Goal: Transaction & Acquisition: Purchase product/service

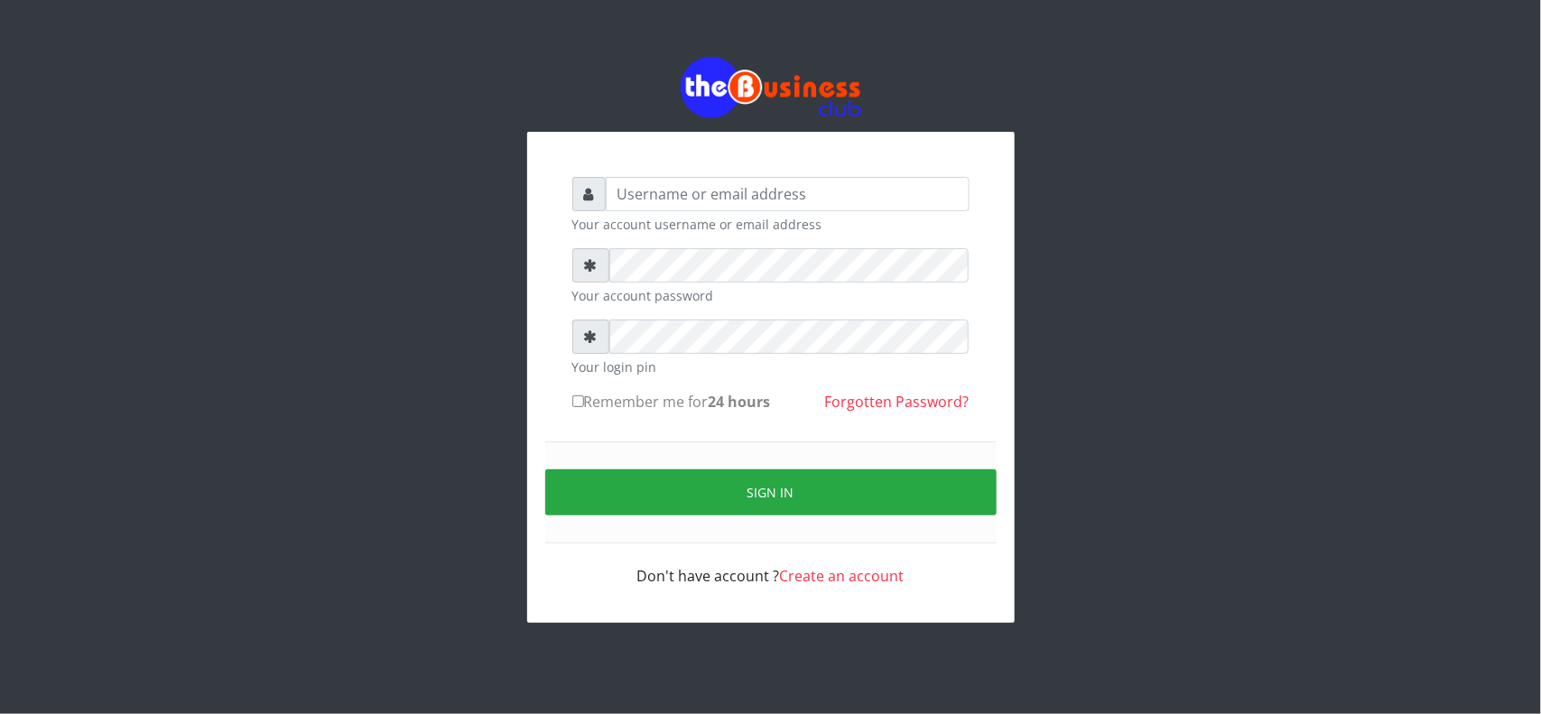
drag, startPoint x: 0, startPoint y: 0, endPoint x: 740, endPoint y: 197, distance: 765.9
click at [740, 197] on input "text" at bounding box center [788, 194] width 364 height 34
type input "0"
type input "MubuyWallet"
click at [776, 246] on form "MubuyWallet Your account username or email address Your account password Your l…" at bounding box center [770, 382] width 397 height 410
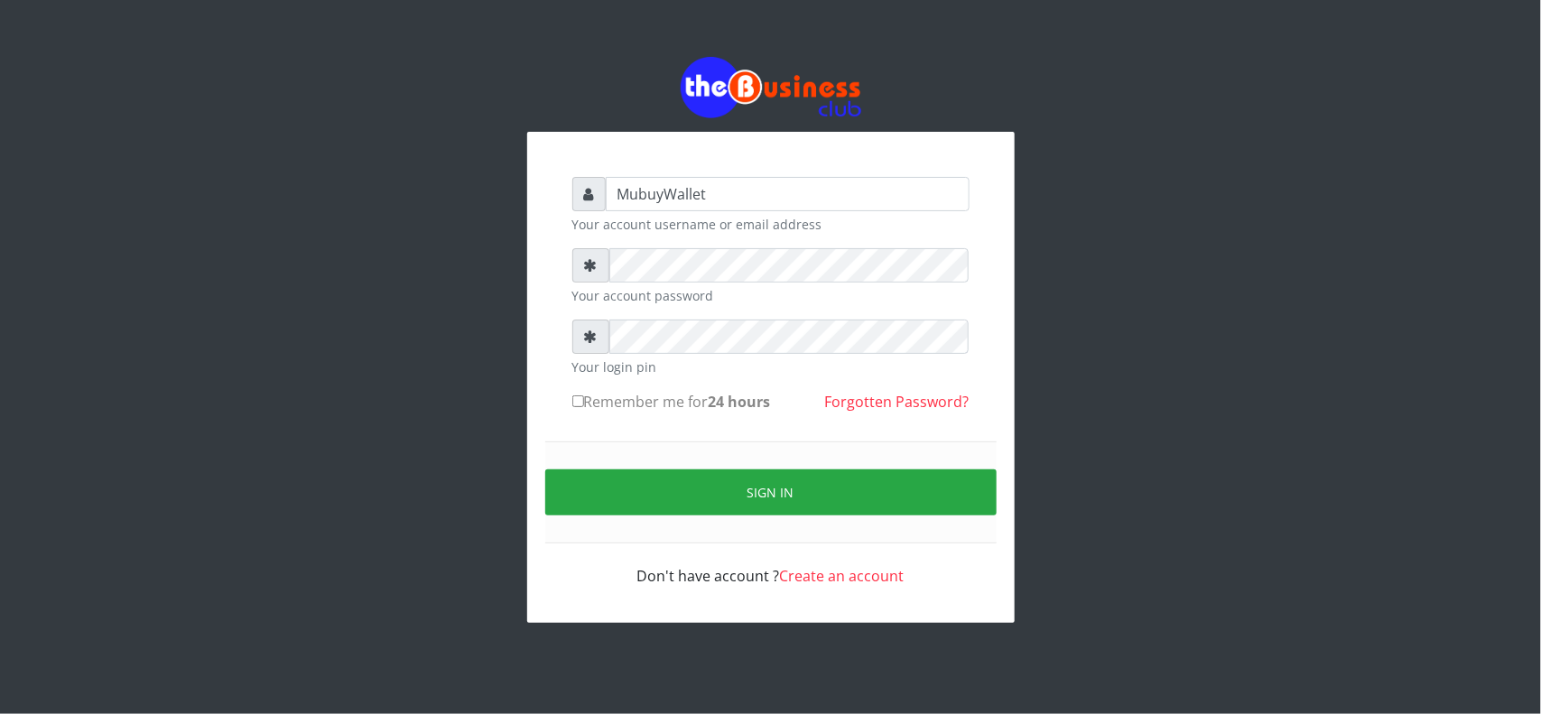
click at [731, 361] on small "Your login pin" at bounding box center [770, 366] width 397 height 19
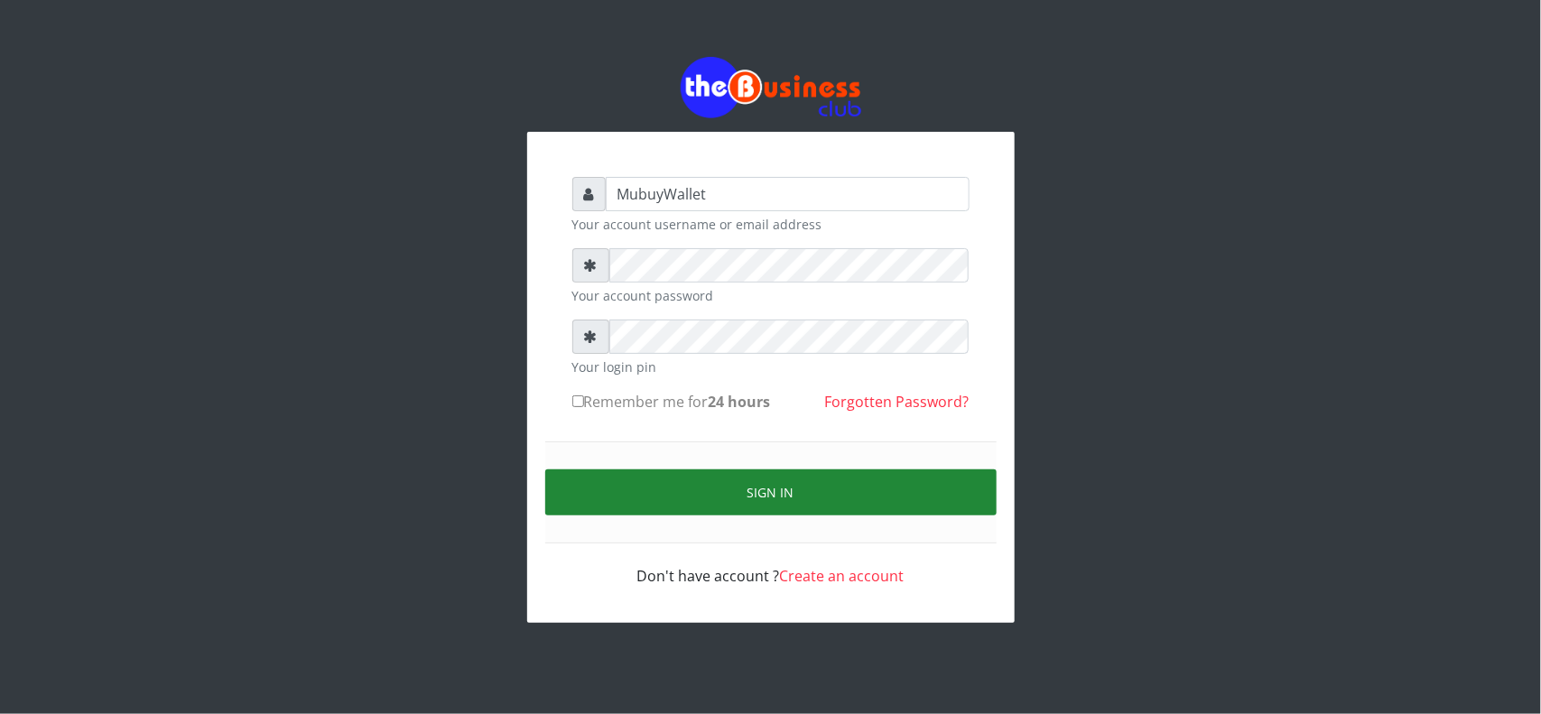
click at [755, 481] on button "Sign in" at bounding box center [770, 492] width 451 height 46
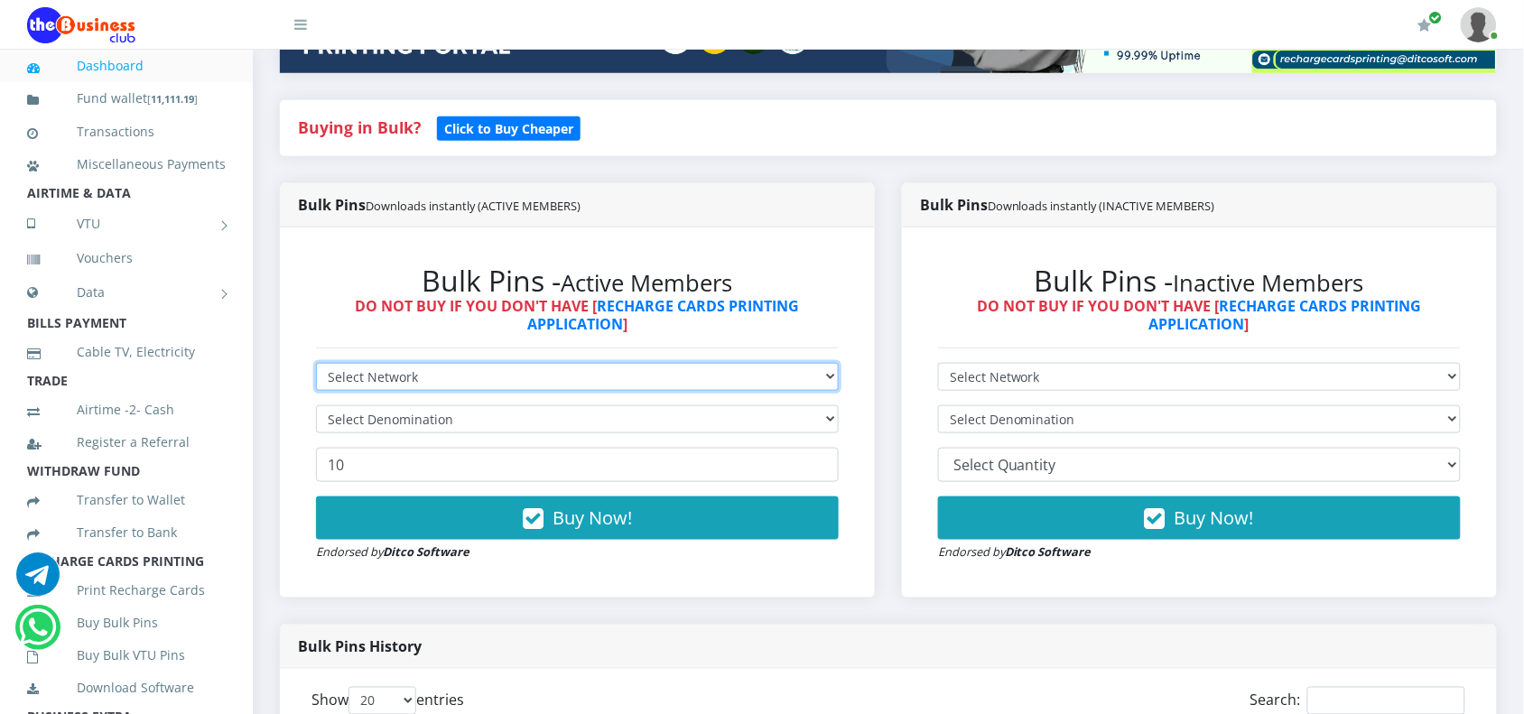
click at [602, 372] on select "Select Network MTN Globacom 9Mobile Airtel" at bounding box center [577, 377] width 523 height 28
select select "MTN"
click at [316, 363] on select "Select Network MTN Globacom 9Mobile Airtel" at bounding box center [577, 377] width 523 height 28
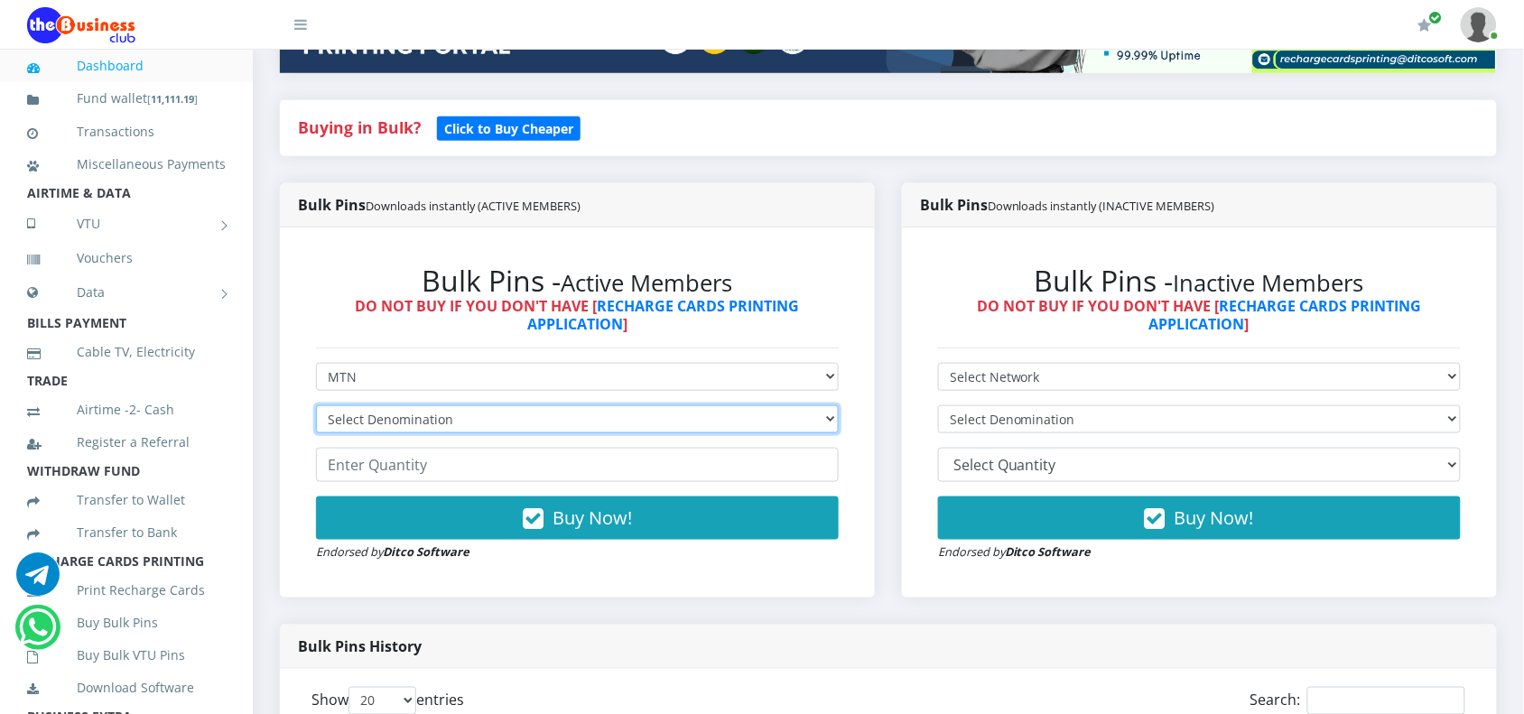
click at [493, 415] on select "Select Denomination MTN NGN100 - ₦96.99 MTN NGN200 - ₦193.98 MTN NGN400 - ₦387.…" at bounding box center [577, 419] width 523 height 28
select select "193.98-200"
click at [316, 405] on select "Select Denomination MTN NGN100 - ₦96.99 MTN NGN200 - ₦193.98 MTN NGN400 - ₦387.…" at bounding box center [577, 419] width 523 height 28
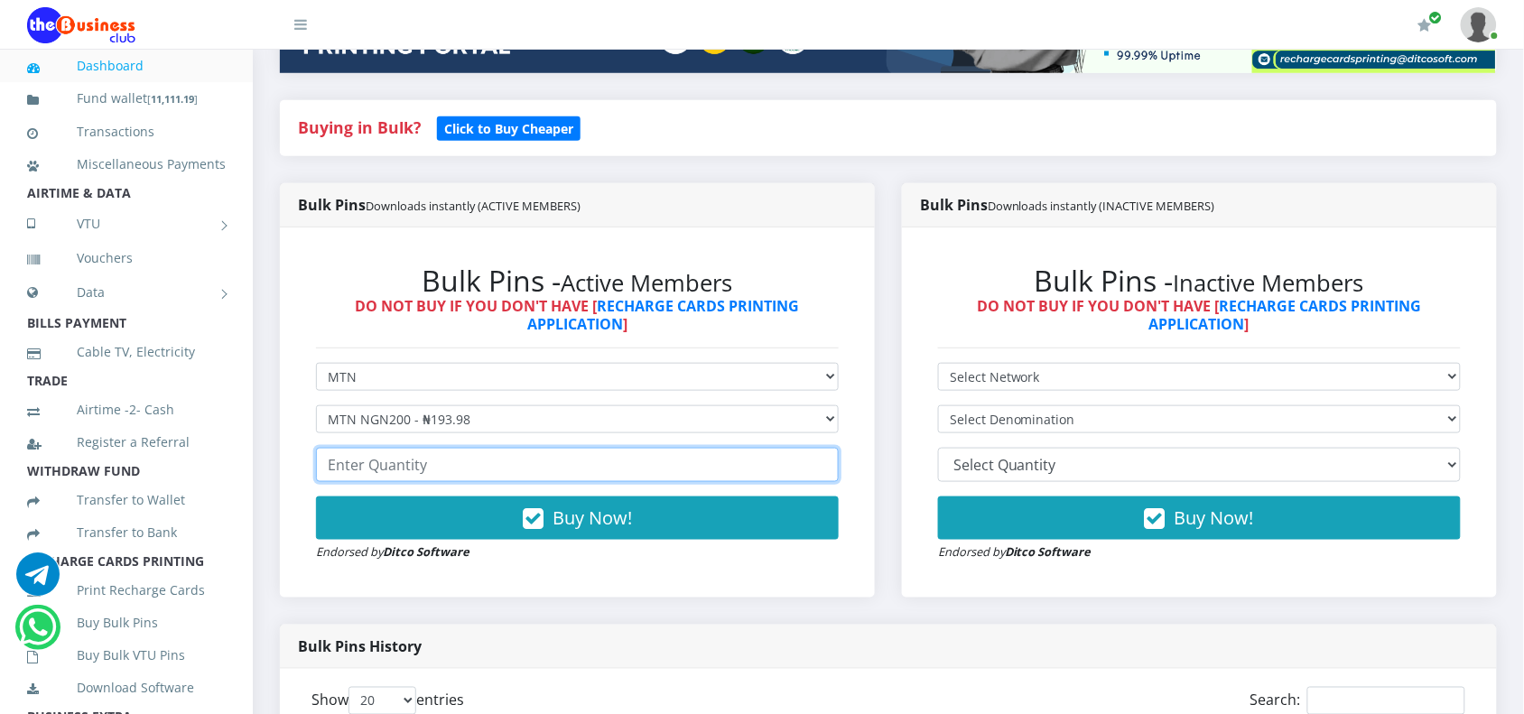
click at [514, 470] on input "number" at bounding box center [577, 465] width 523 height 34
type input "53"
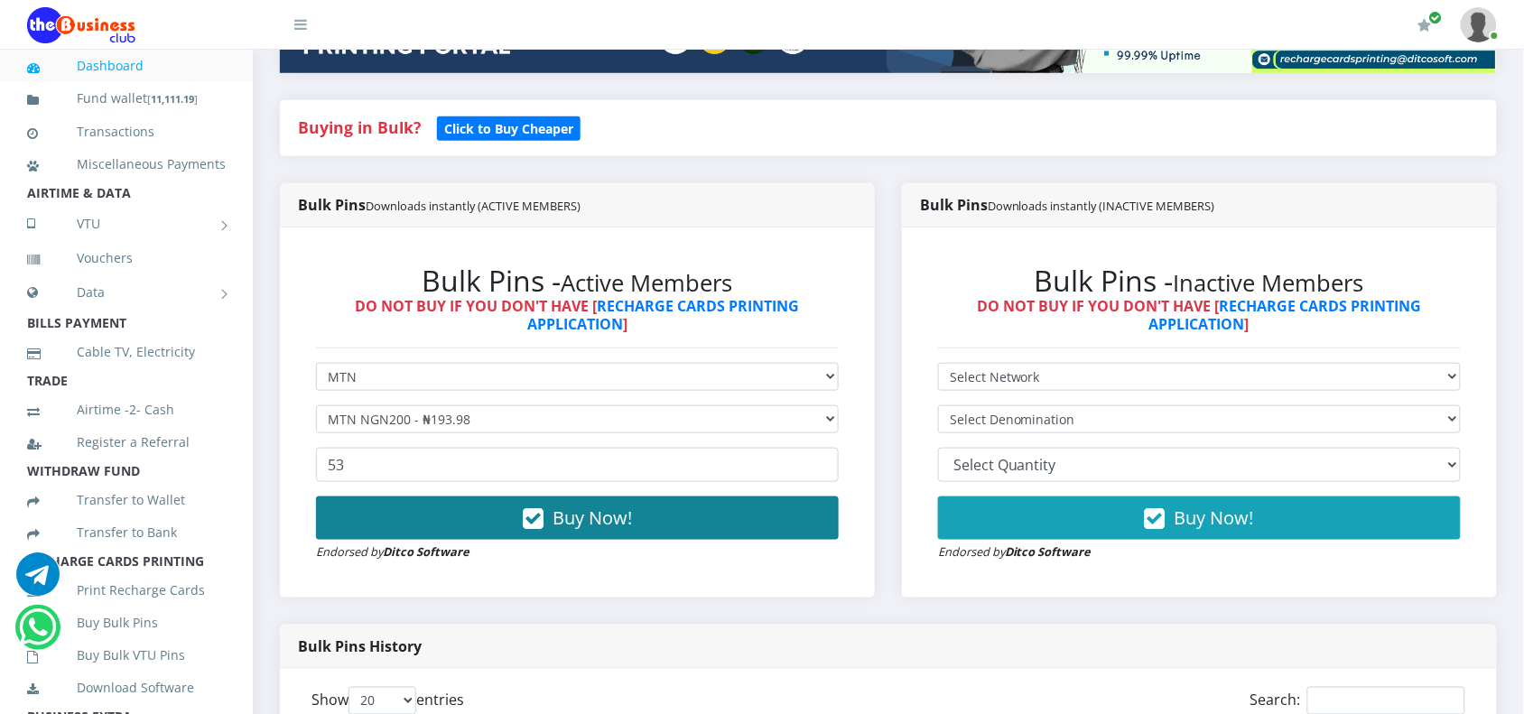
click at [749, 525] on button "Buy Now!" at bounding box center [577, 517] width 523 height 43
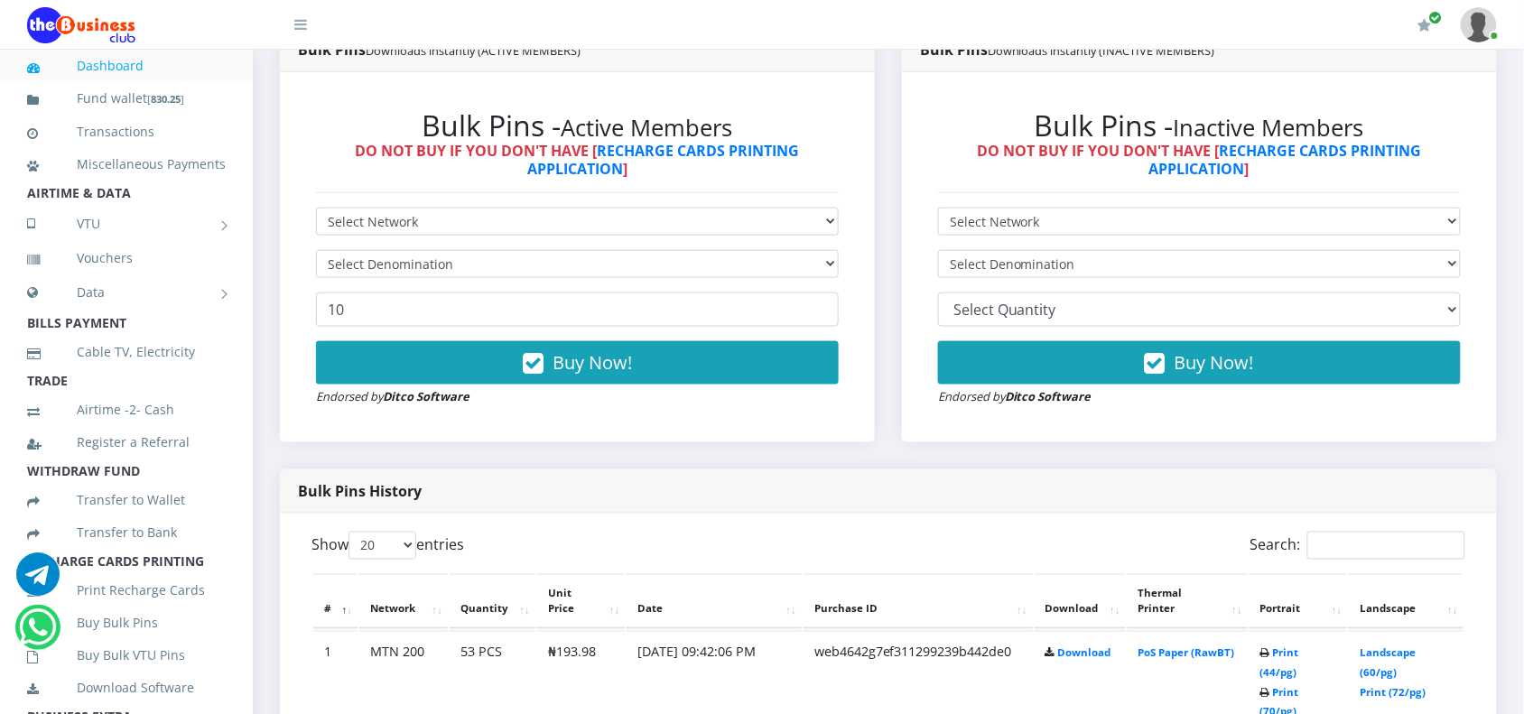
scroll to position [624, 0]
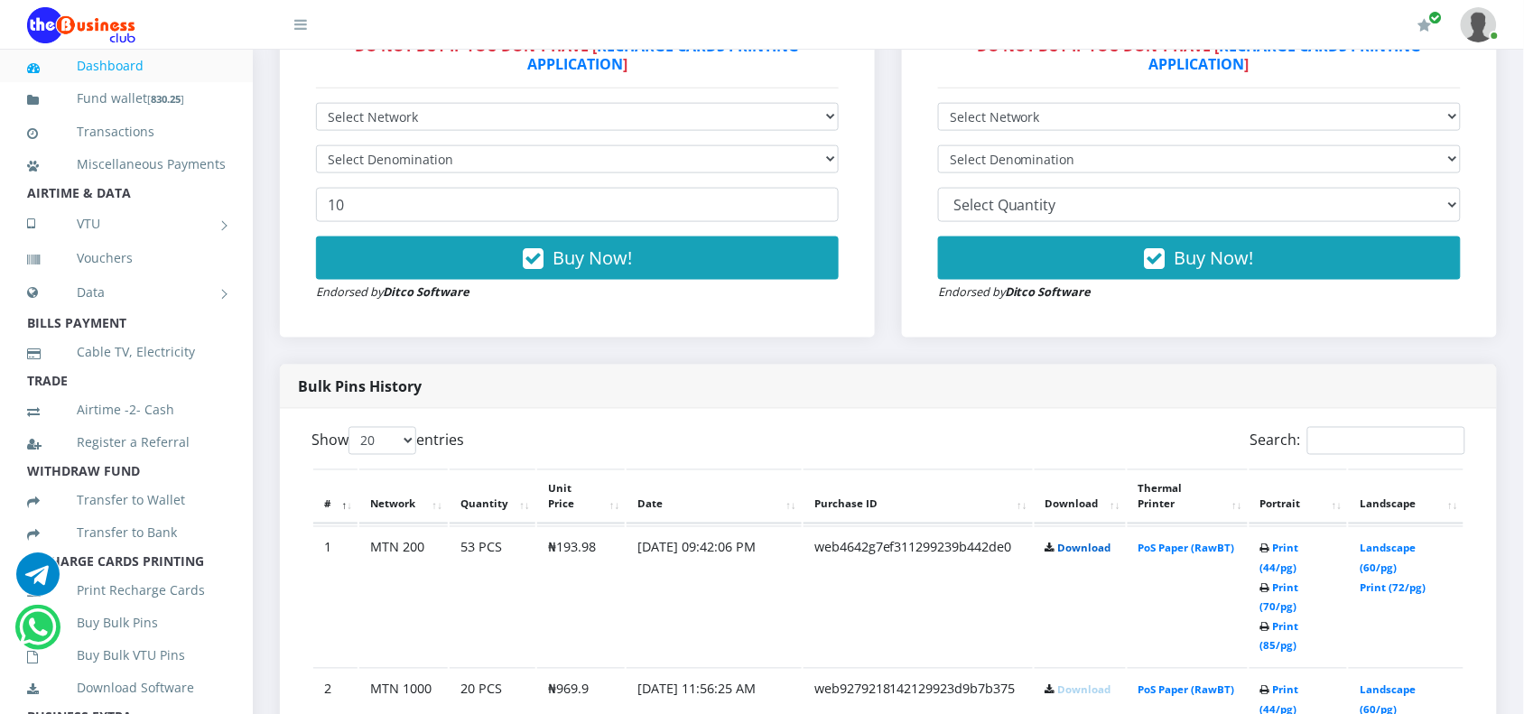
click at [1070, 543] on link "Download" at bounding box center [1084, 549] width 53 height 14
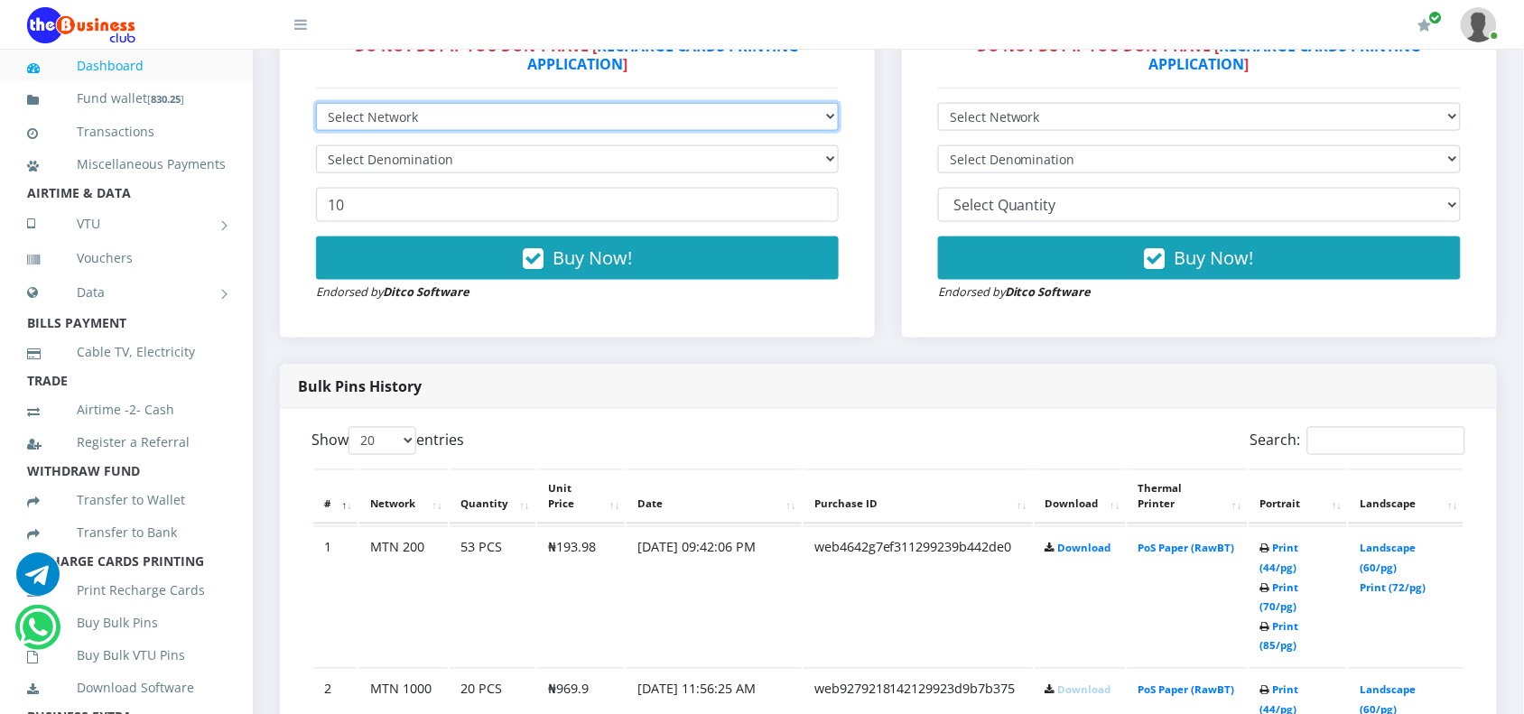
click at [359, 108] on select "Select Network MTN Globacom 9Mobile Airtel" at bounding box center [577, 117] width 523 height 28
select select "MTN"
click at [316, 103] on select "Select Network MTN Globacom 9Mobile Airtel" at bounding box center [577, 117] width 523 height 28
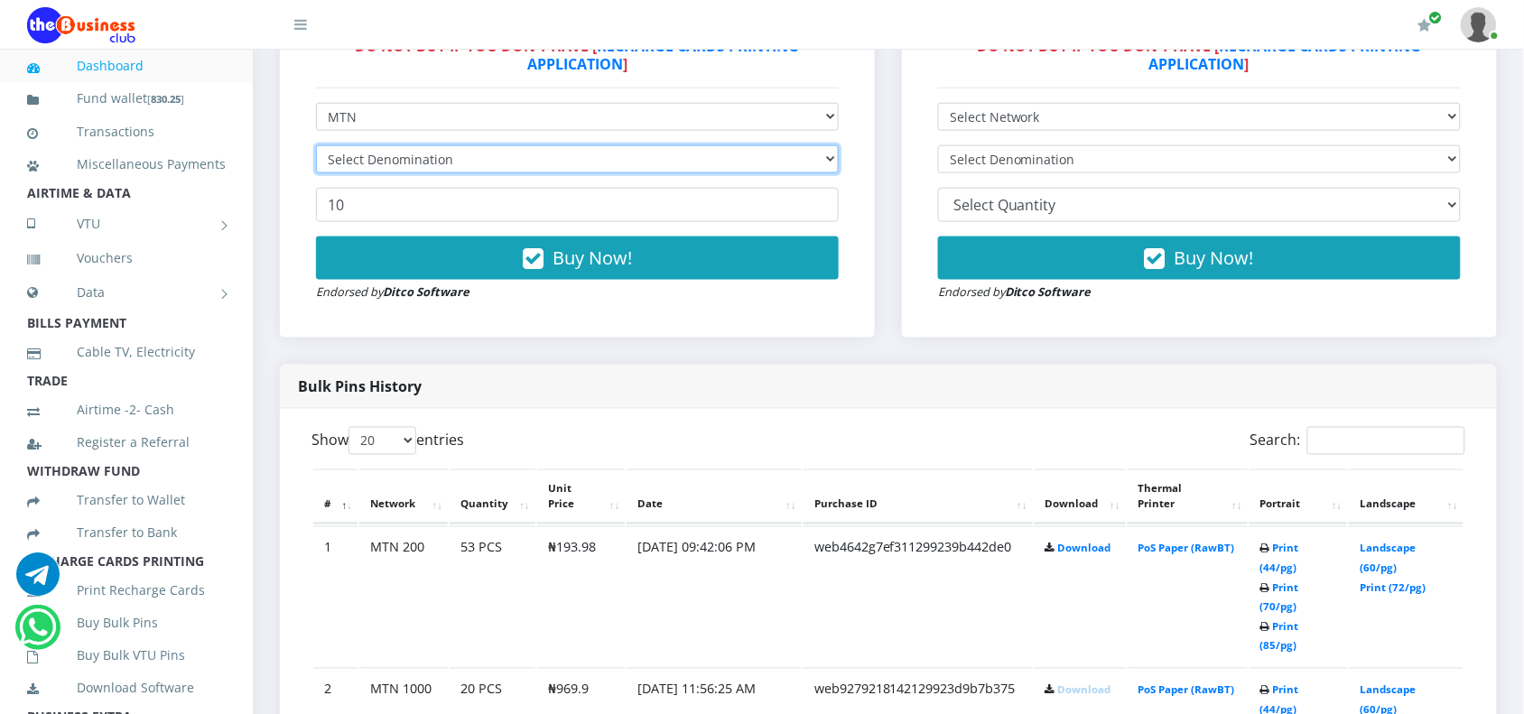
click at [416, 160] on select "Select Denomination" at bounding box center [577, 159] width 523 height 28
select select "96.99-100"
click at [316, 145] on select "Select Denomination MTN NGN100 - ₦96.99 MTN NGN200 - ₦193.98 MTN NGN400 - ₦387.…" at bounding box center [577, 159] width 523 height 28
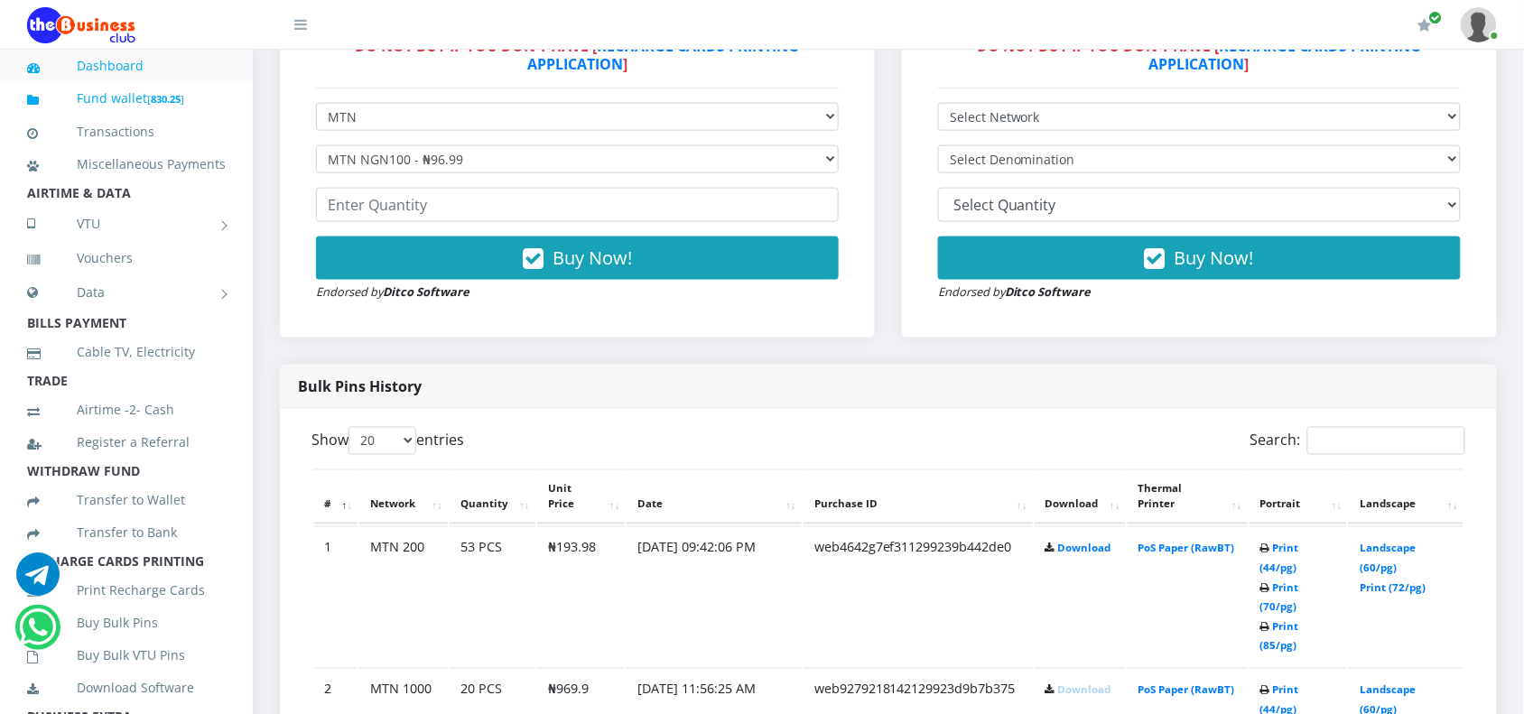
click at [104, 105] on link "Fund wallet [ 830.25 ]" at bounding box center [126, 99] width 199 height 42
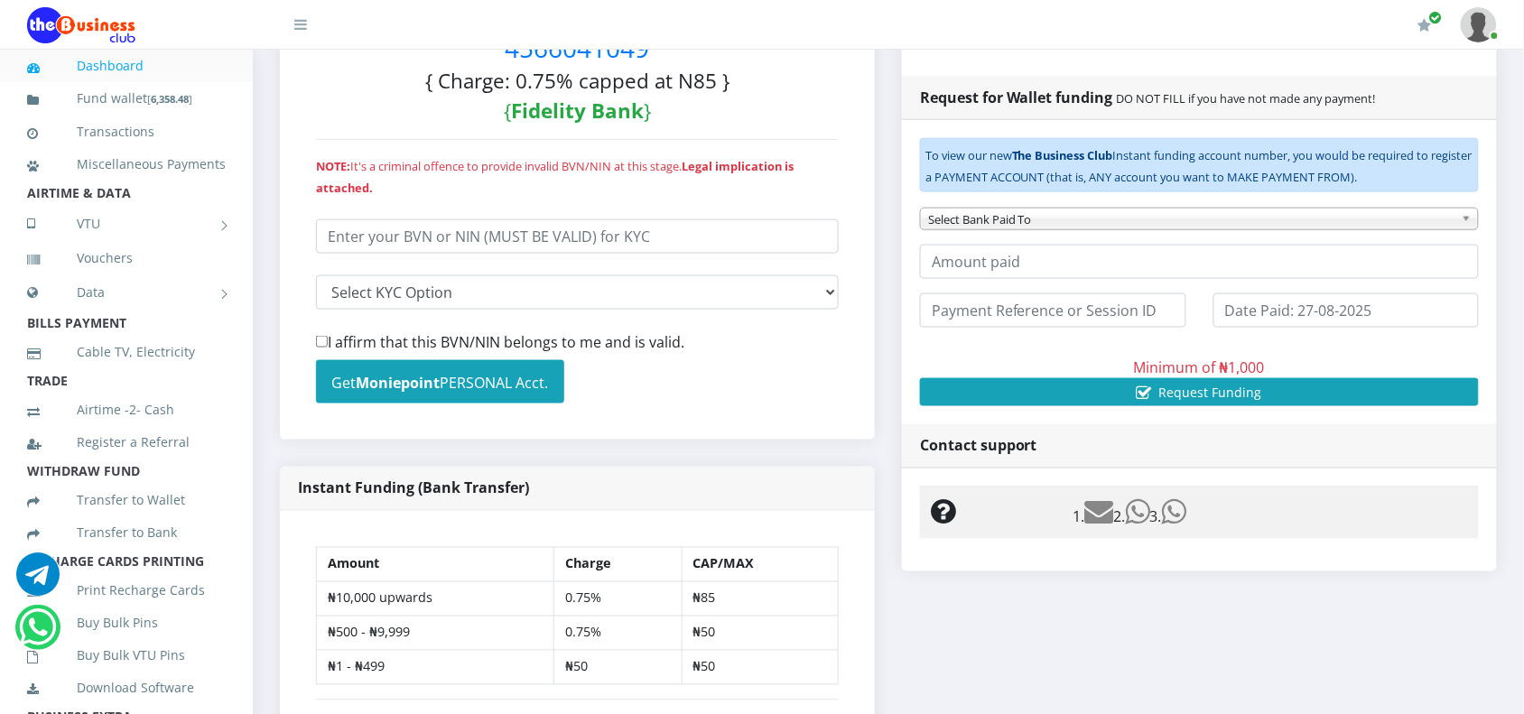
scroll to position [574, 0]
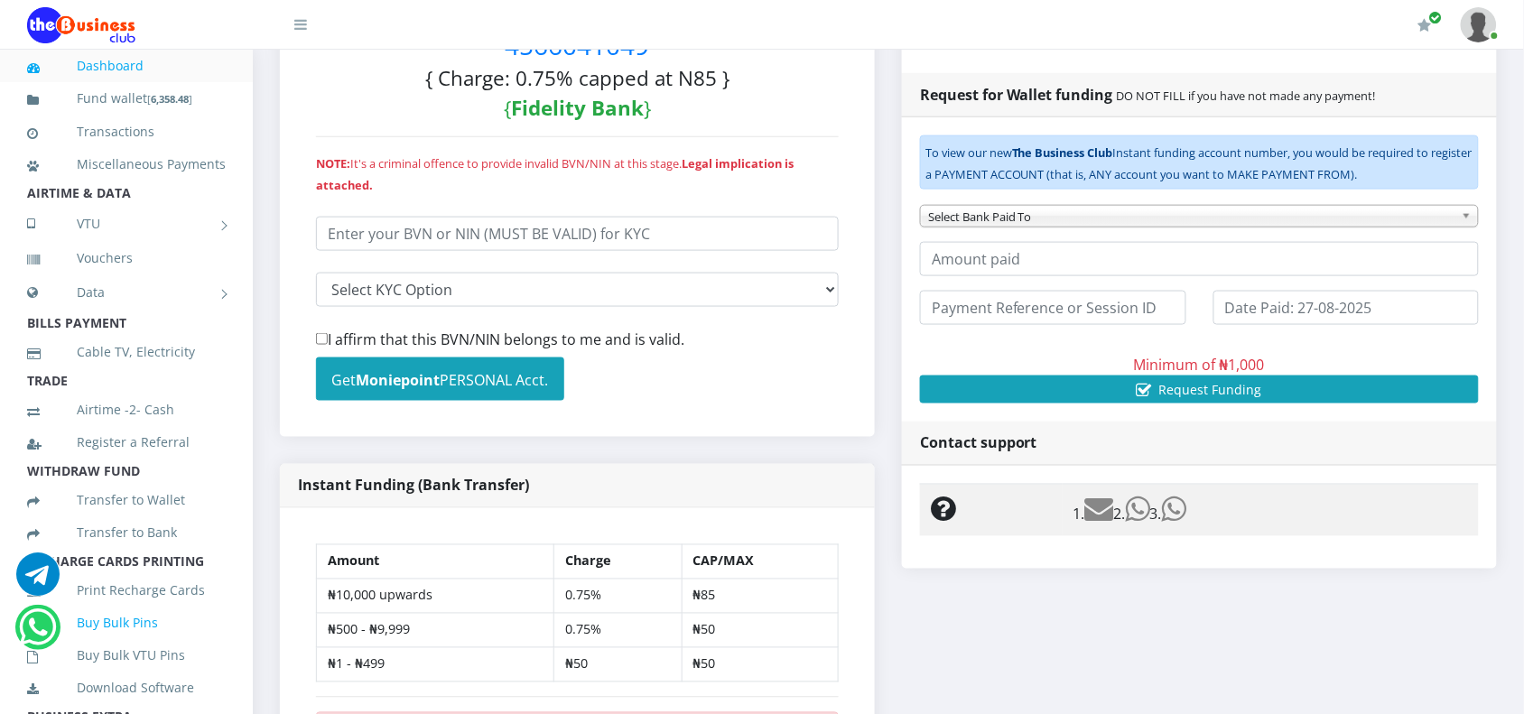
click at [120, 629] on link "Buy Bulk Pins" at bounding box center [126, 623] width 199 height 42
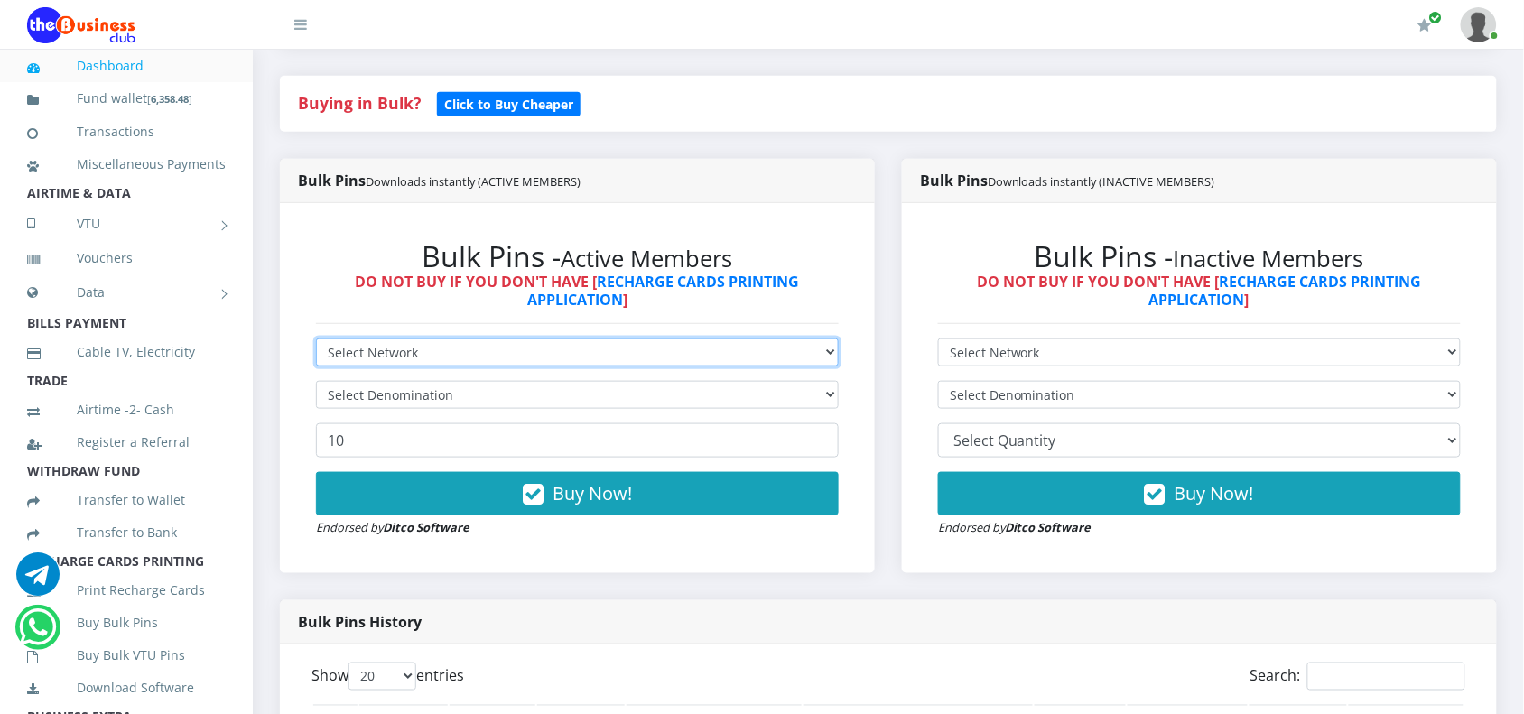
click at [398, 354] on select "Select Network MTN Globacom 9Mobile Airtel" at bounding box center [577, 352] width 523 height 28
select select "MTN"
click at [316, 338] on select "Select Network MTN Globacom 9Mobile Airtel" at bounding box center [577, 352] width 523 height 28
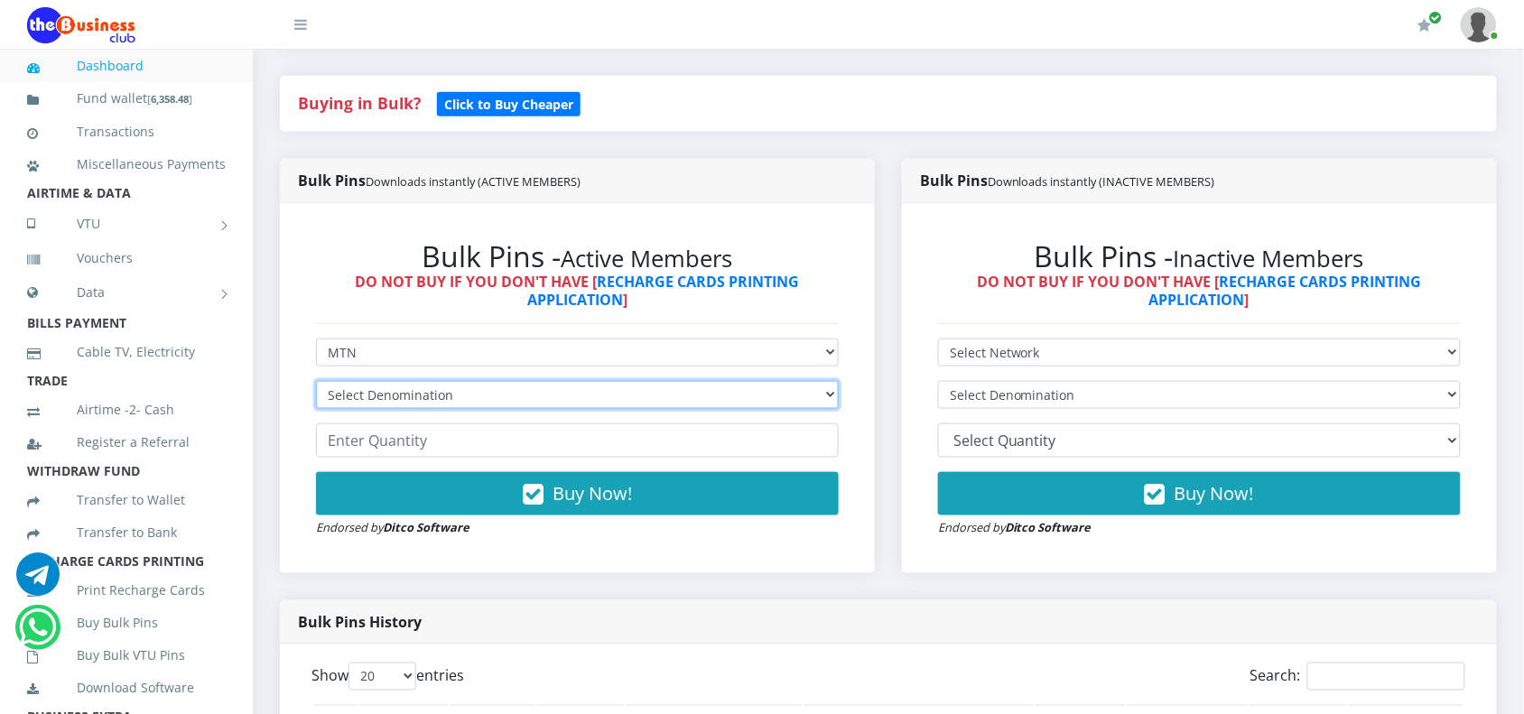
click at [371, 397] on select "Select Denomination" at bounding box center [577, 395] width 523 height 28
select select "96.99-100"
click at [316, 381] on select "Select Denomination MTN NGN100 - ₦96.99 MTN NGN200 - ₦193.98 MTN NGN400 - ₦387.…" at bounding box center [577, 395] width 523 height 28
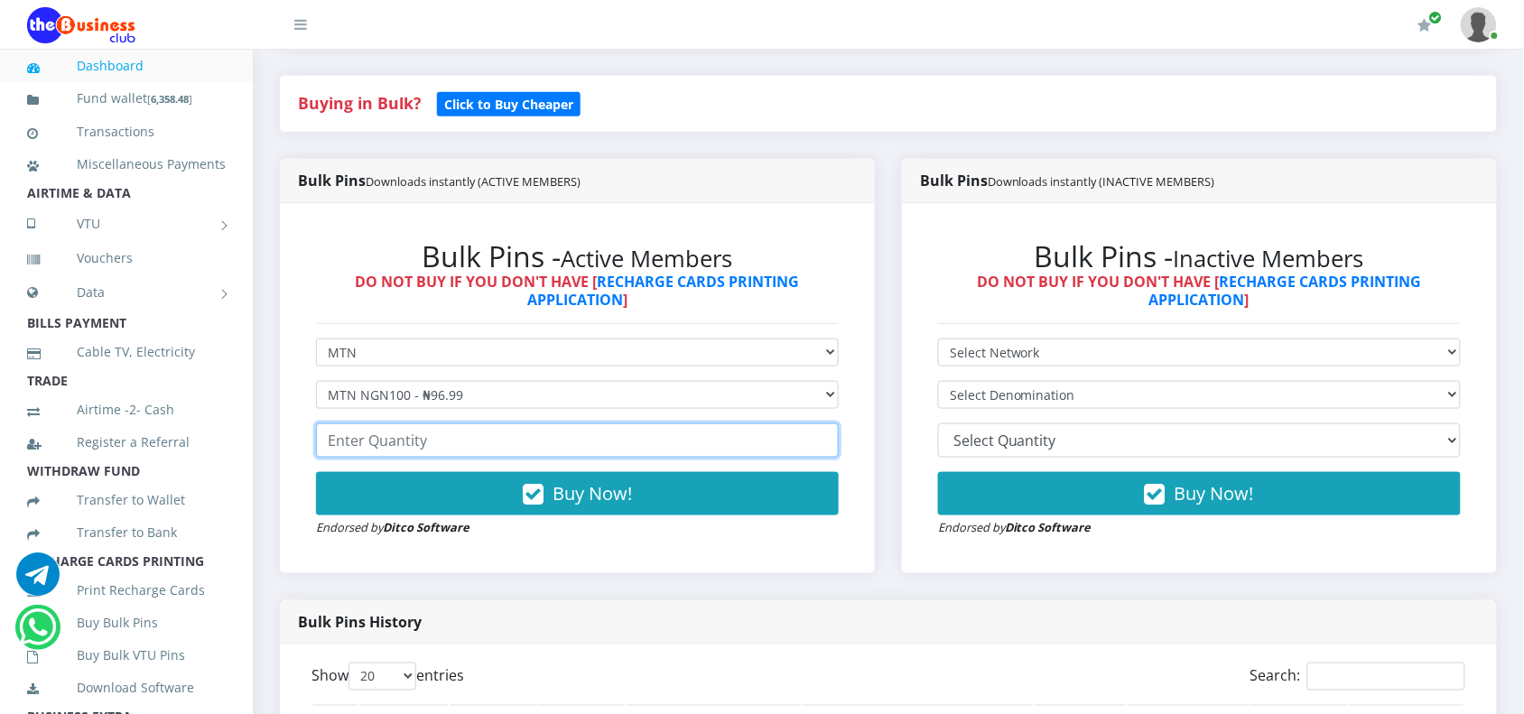
click at [366, 440] on input "number" at bounding box center [577, 440] width 523 height 34
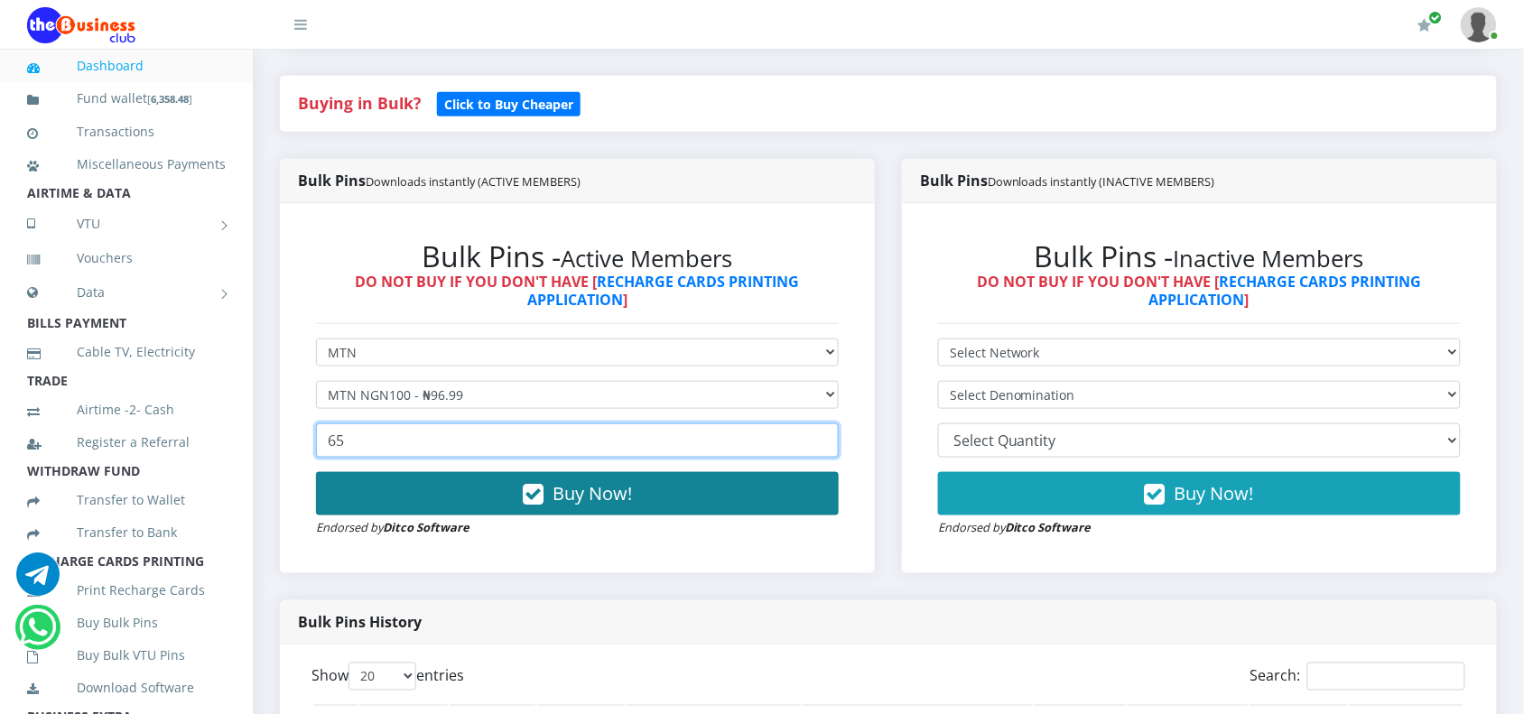
type input "65"
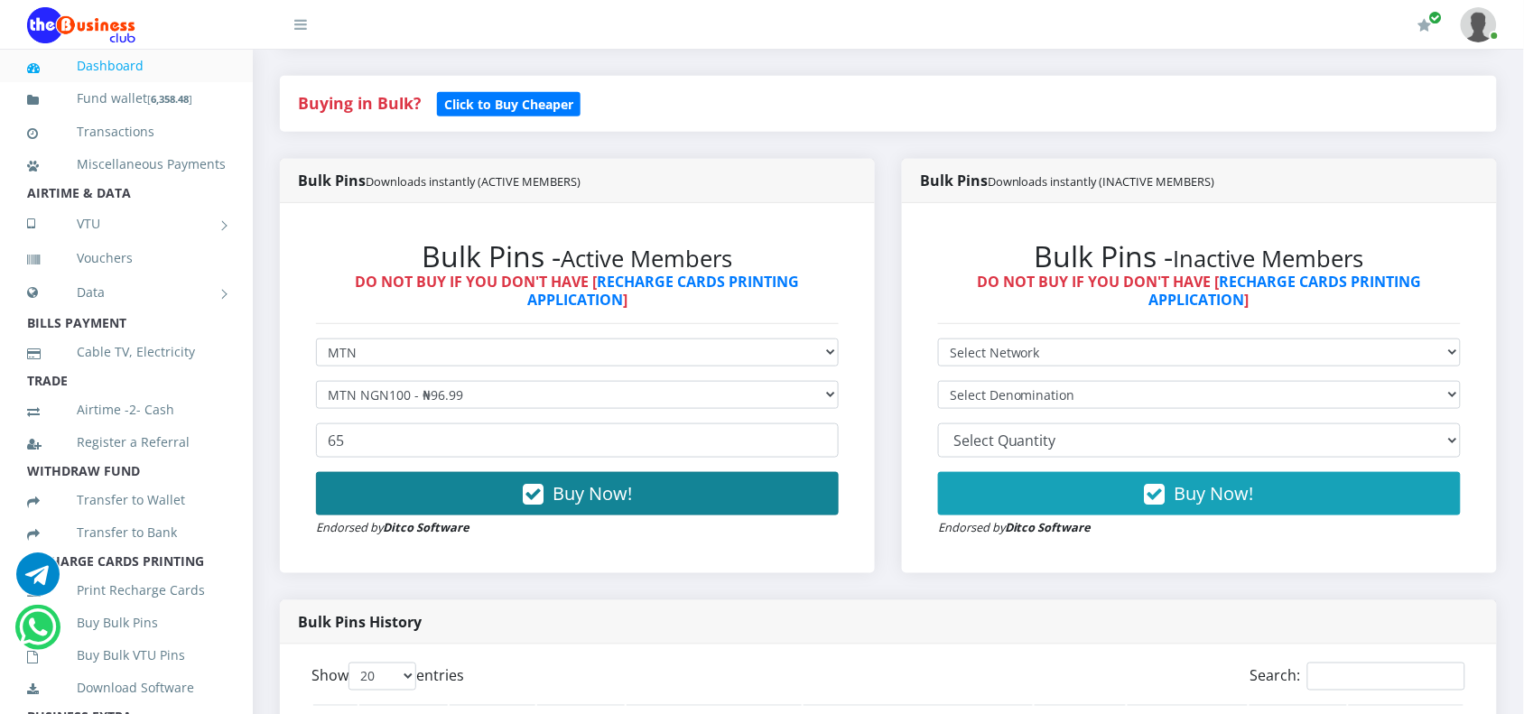
click at [644, 484] on button "Buy Now!" at bounding box center [577, 493] width 523 height 43
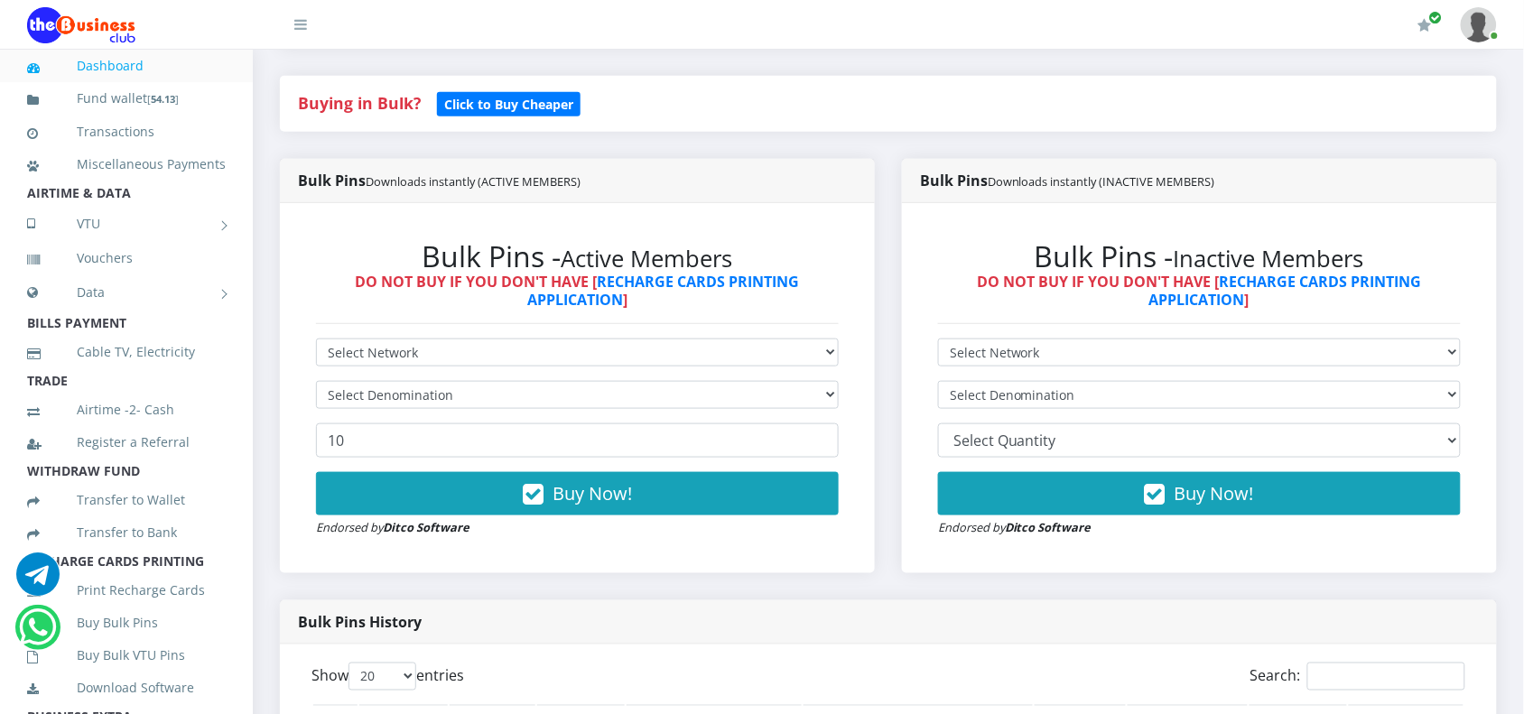
scroll to position [1012, 0]
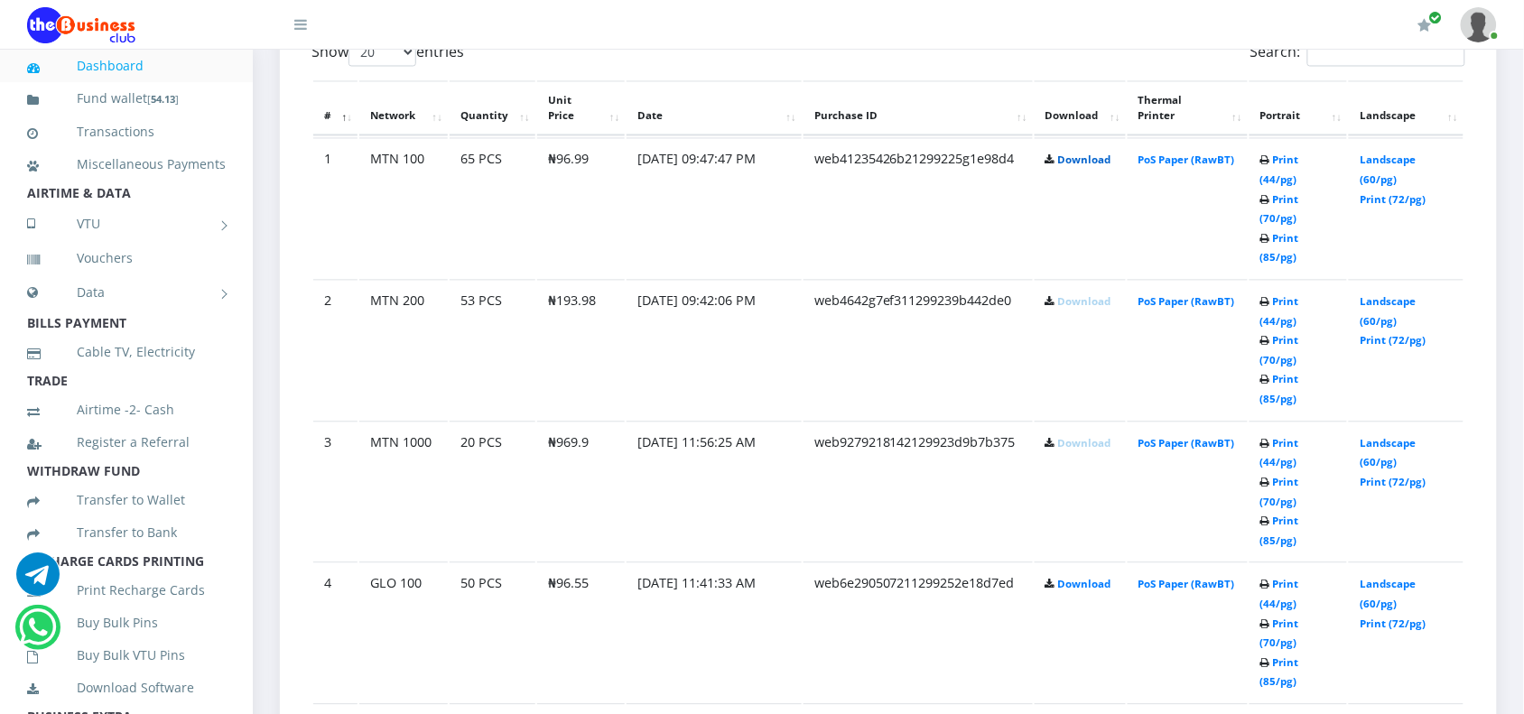
click at [1079, 159] on link "Download" at bounding box center [1084, 160] width 53 height 14
